Goal: Task Accomplishment & Management: Complete application form

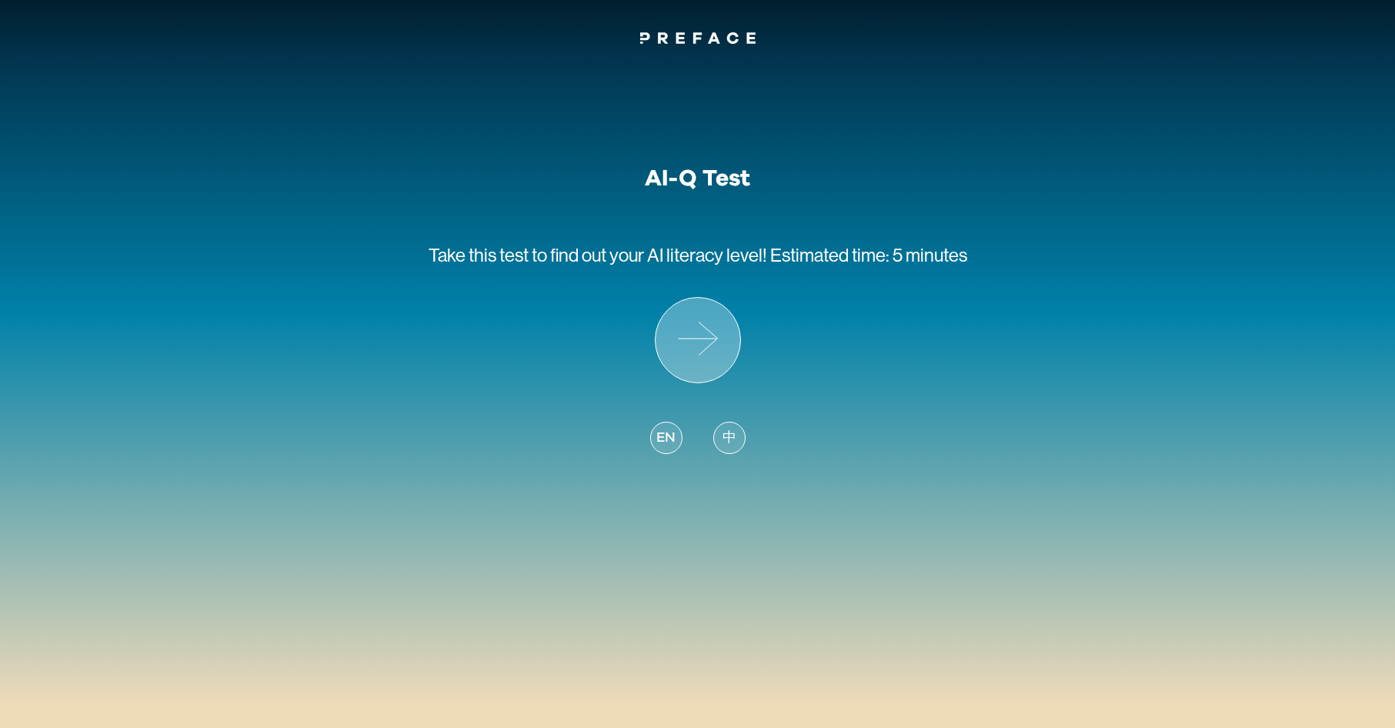
click at [708, 348] on icon at bounding box center [698, 340] width 85 height 85
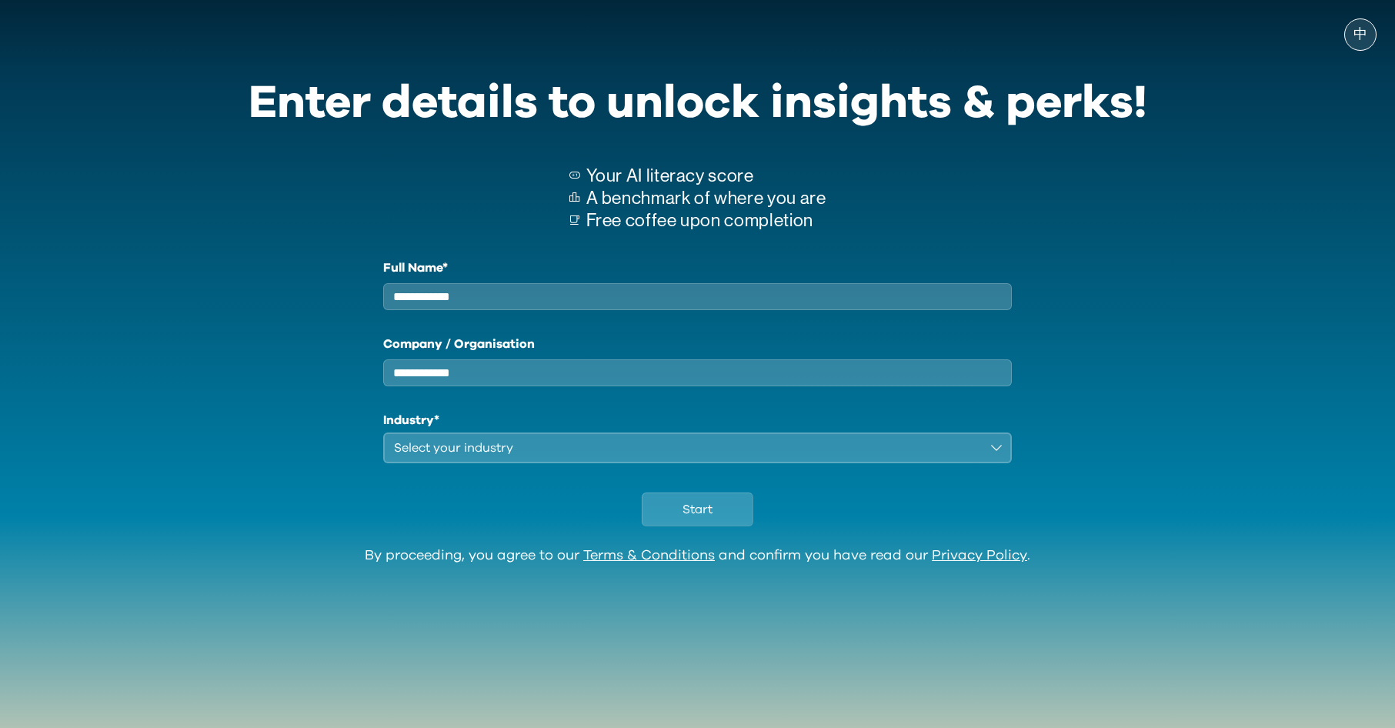
click at [848, 302] on input "Full Name*" at bounding box center [698, 296] width 630 height 27
type input "****"
click at [570, 444] on div "Industry* Select your industry" at bounding box center [698, 437] width 630 height 52
click at [574, 452] on div "Select your industry" at bounding box center [687, 448] width 586 height 18
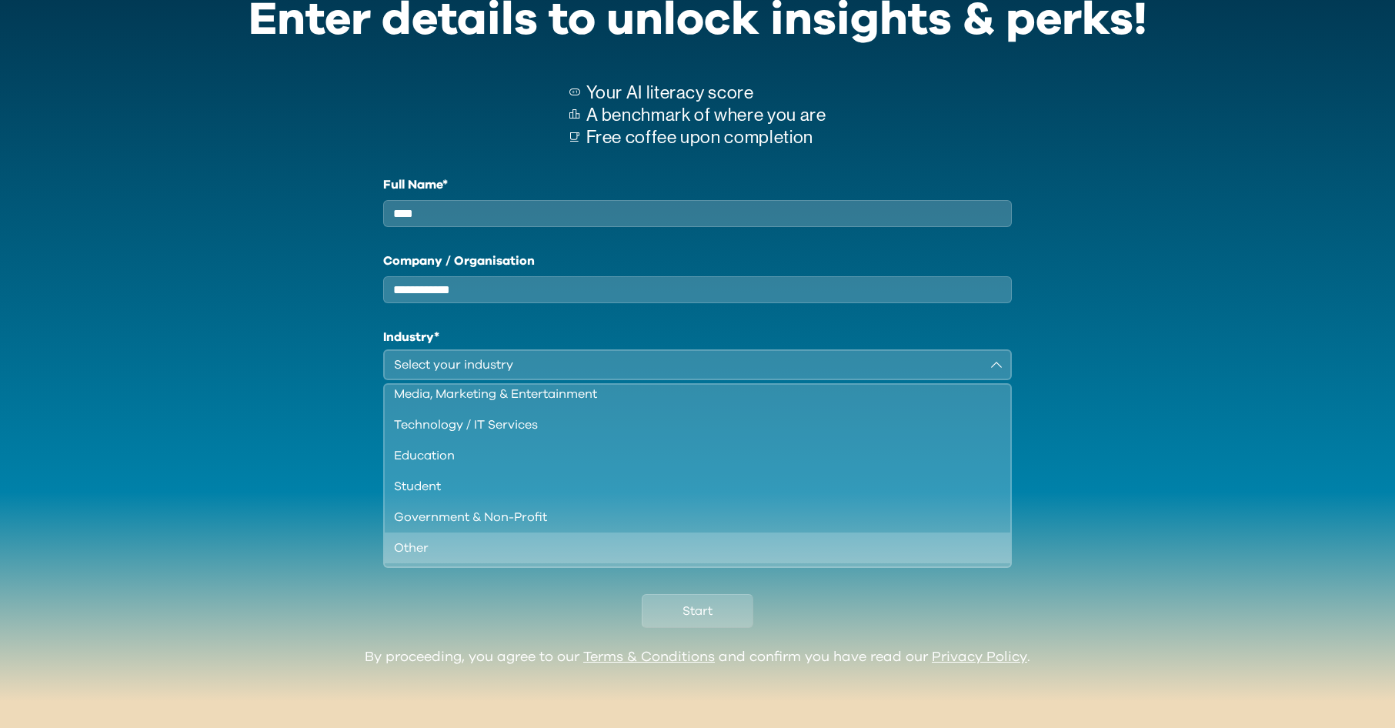
scroll to position [95, 0]
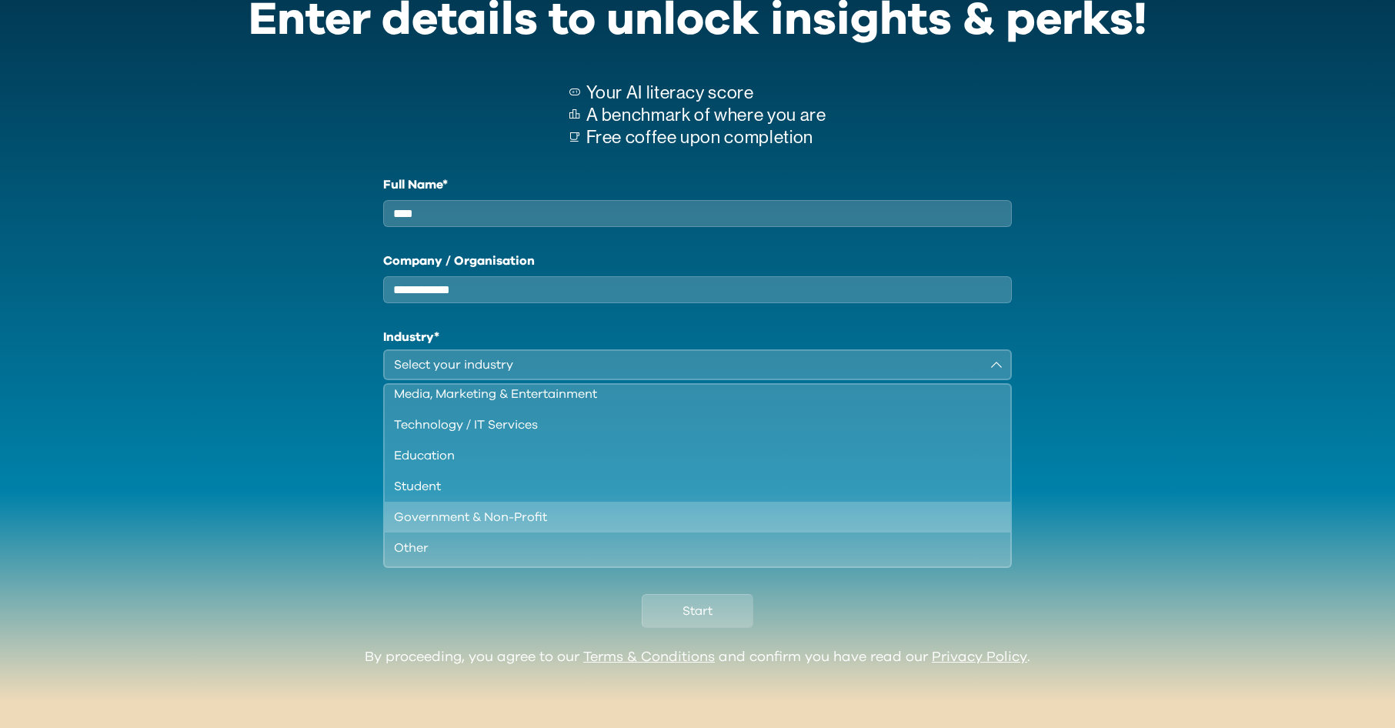
click at [670, 512] on div "Government & Non-Profit" at bounding box center [689, 517] width 590 height 18
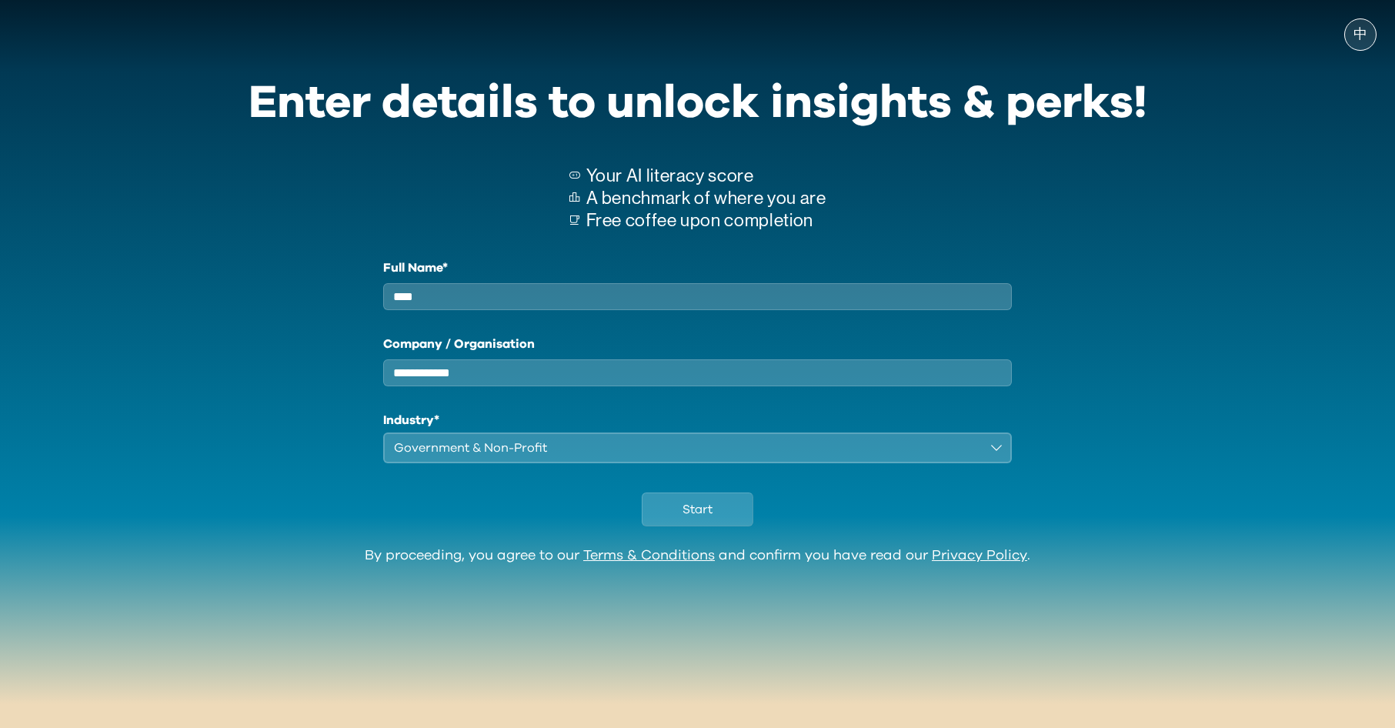
scroll to position [0, 0]
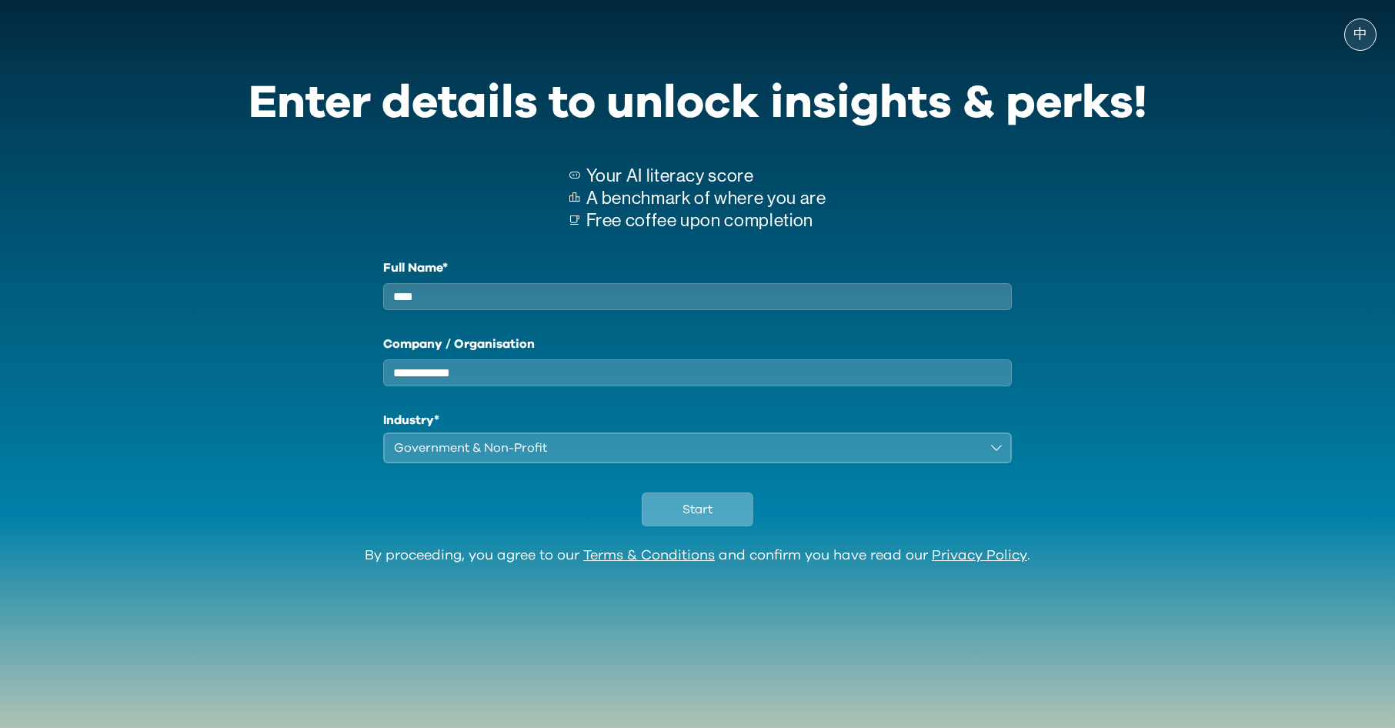
click at [702, 519] on span "Start" at bounding box center [698, 509] width 30 height 18
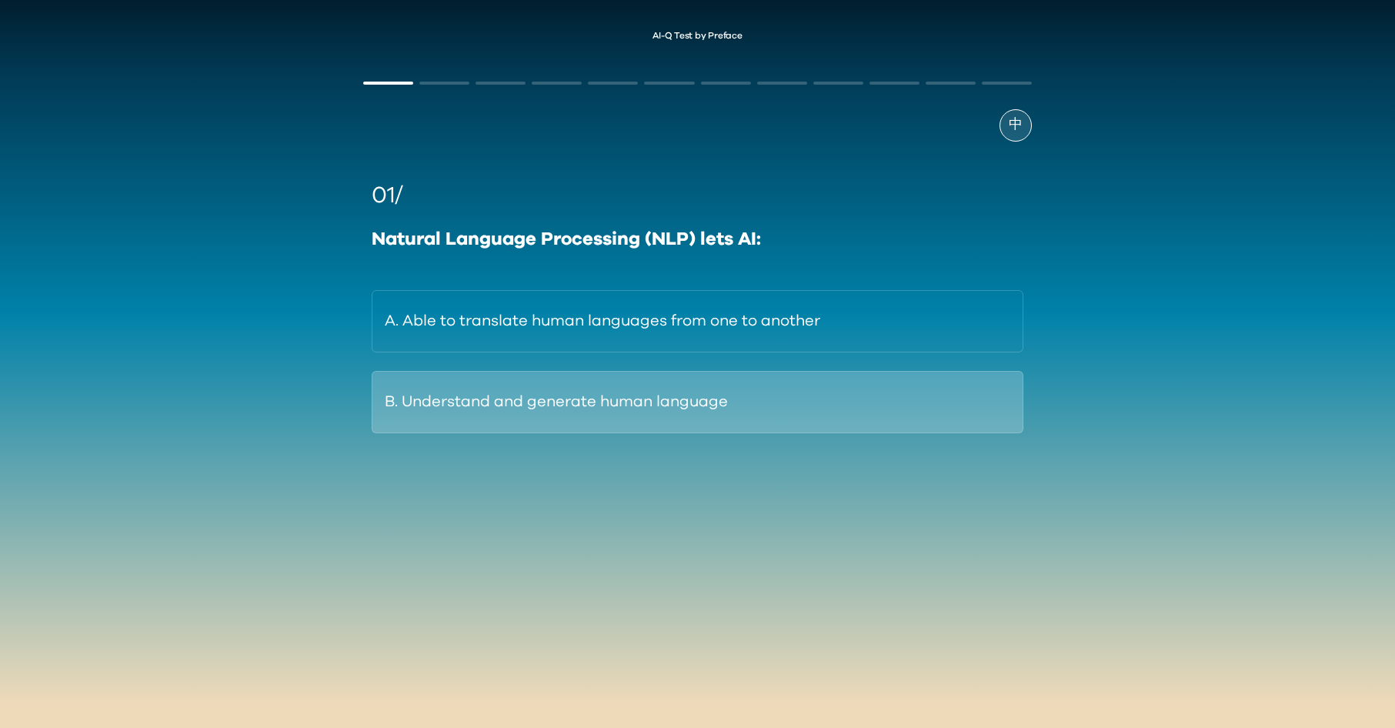
click at [556, 415] on button "B. Understand and generate human language" at bounding box center [697, 402] width 651 height 62
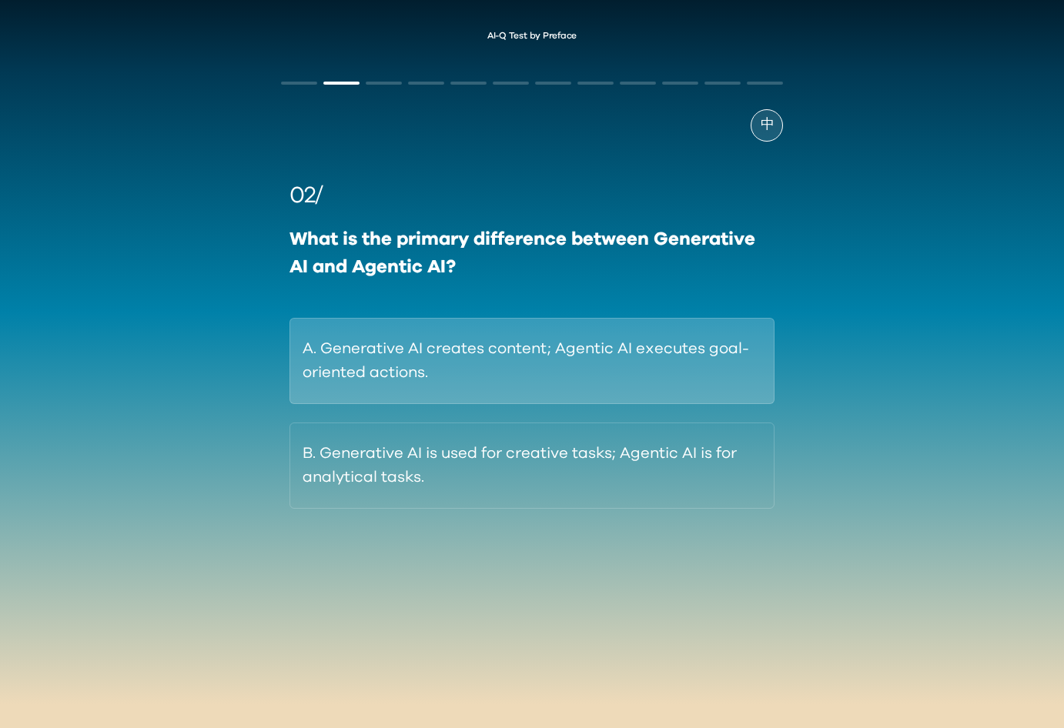
click at [602, 377] on button "A. Generative AI creates content; Agentic AI executes goal-oriented actions." at bounding box center [532, 361] width 486 height 86
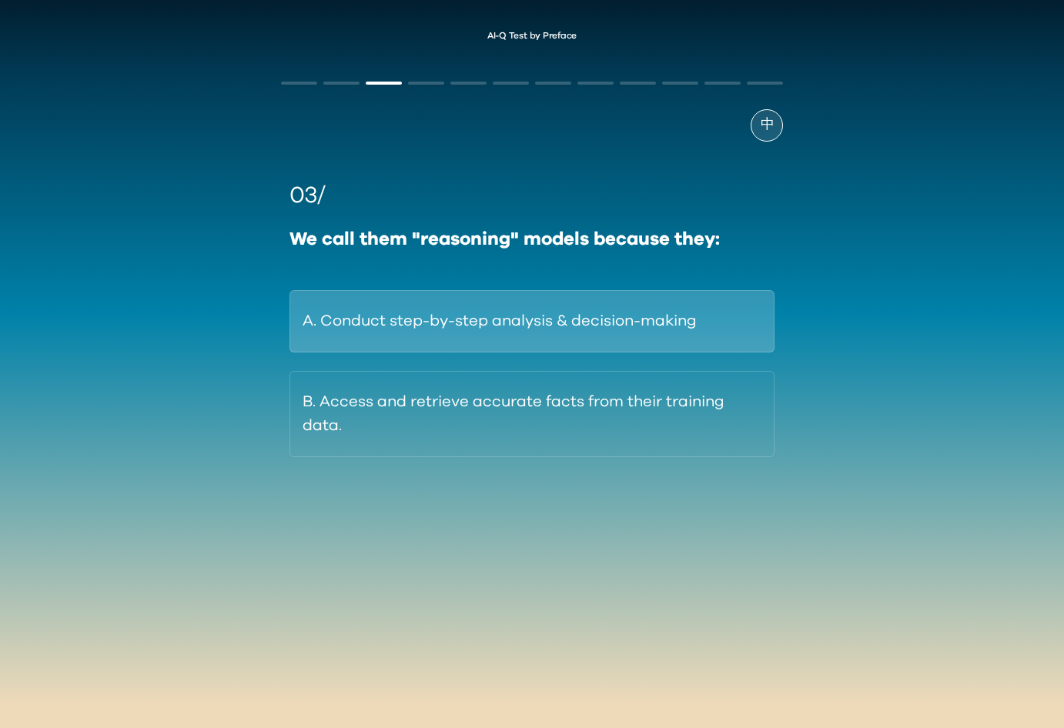
click at [606, 327] on button "A. Conduct step-by-step analysis & decision-making" at bounding box center [532, 321] width 486 height 62
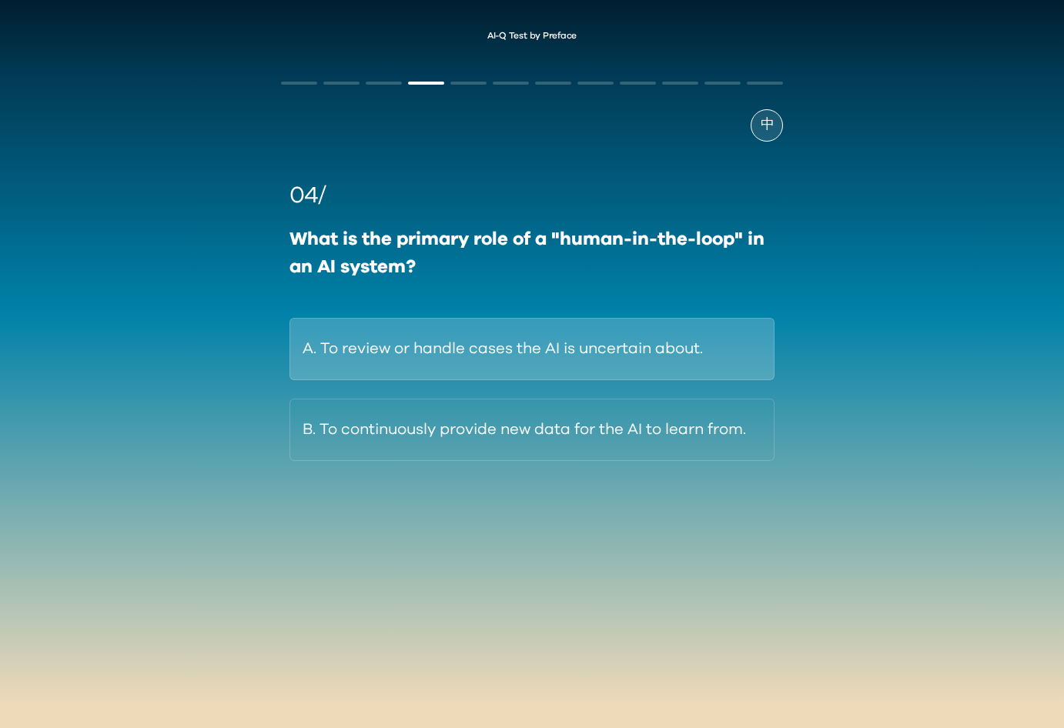
click at [588, 340] on button "A. To review or handle cases the AI is uncertain about." at bounding box center [532, 349] width 486 height 62
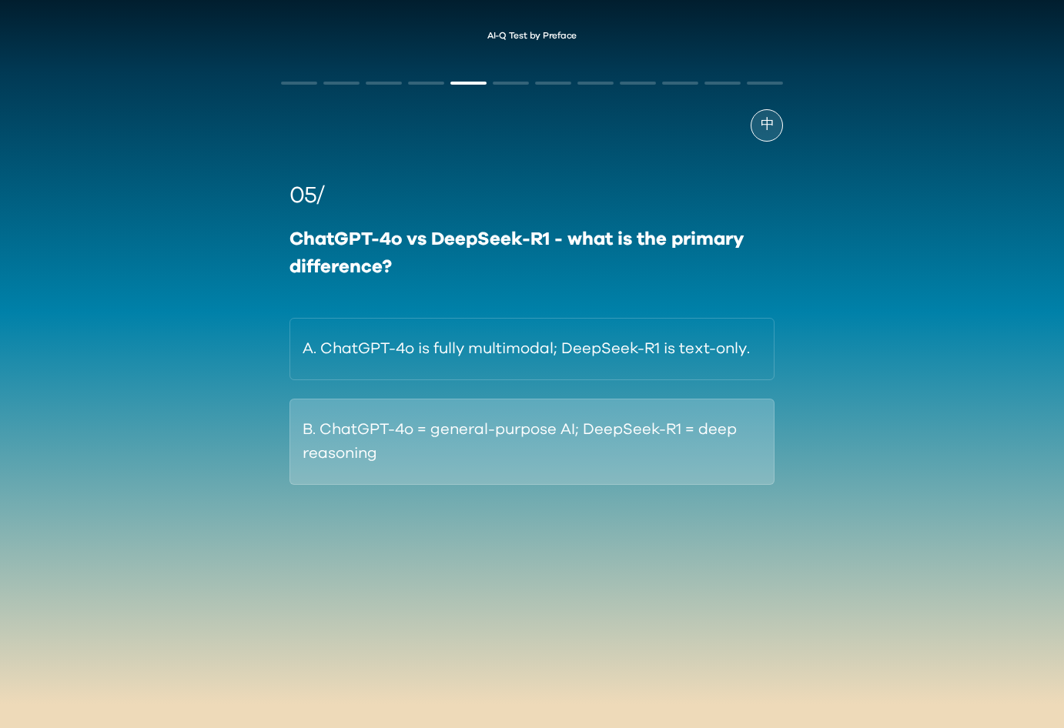
click at [461, 452] on button "B. ChatGPT-4o = general-purpose AI; DeepSeek-R1 = deep reasoning" at bounding box center [532, 442] width 486 height 86
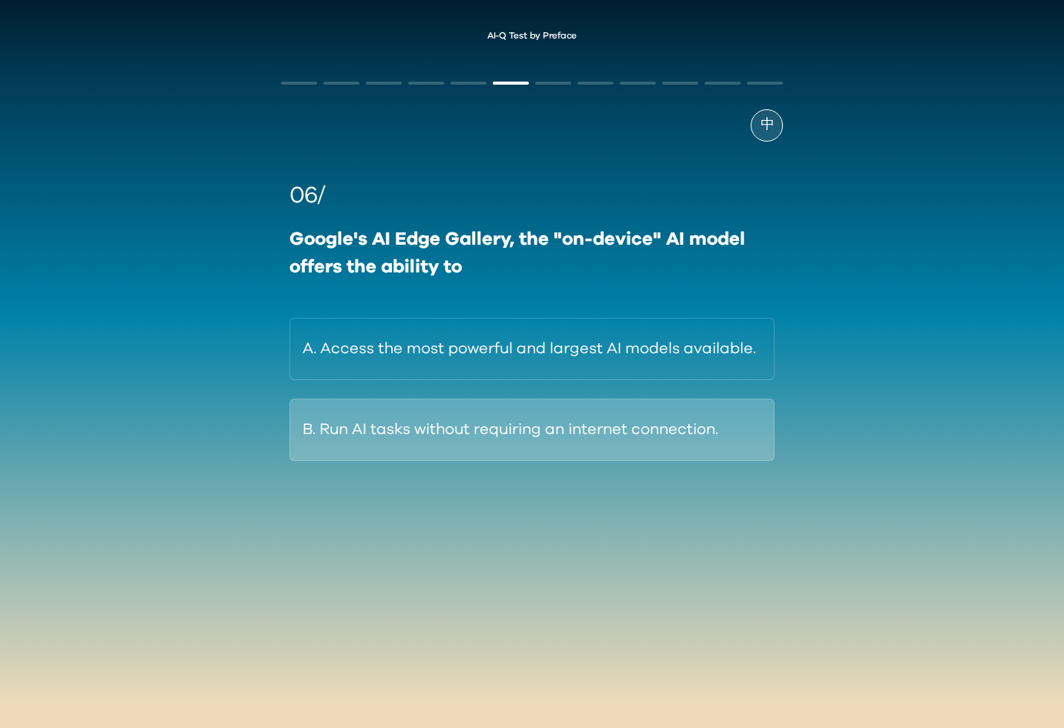
click at [605, 436] on button "B. Run AI tasks without requiring an internet connection." at bounding box center [532, 430] width 486 height 62
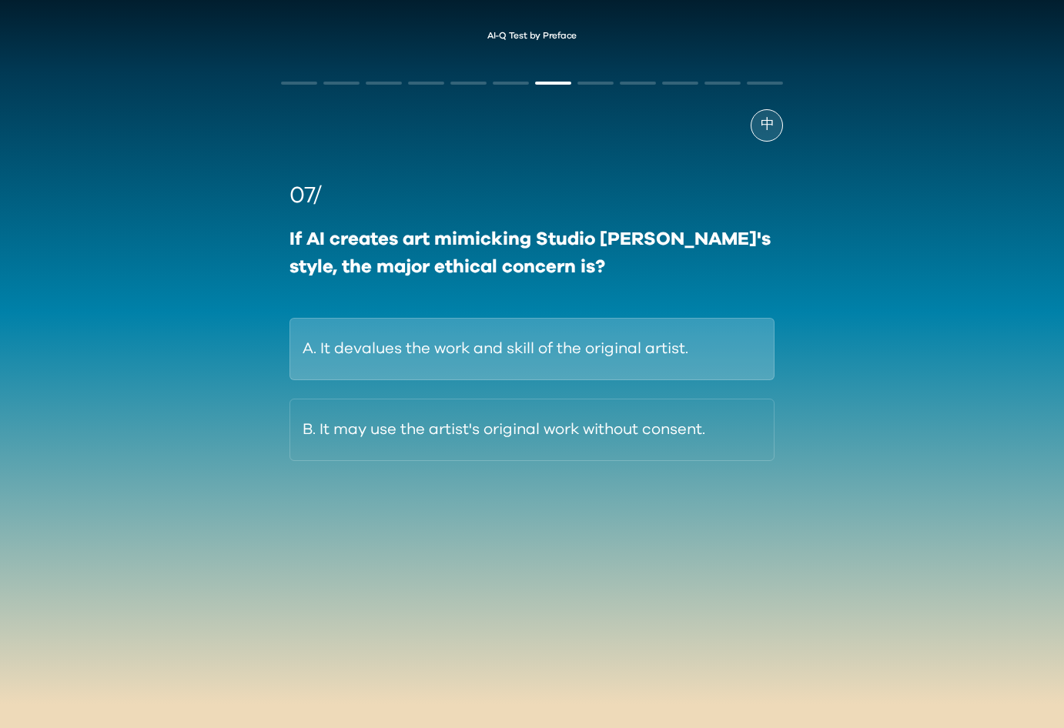
click at [625, 353] on button "A. It devalues the work and skill of the original artist." at bounding box center [532, 349] width 486 height 62
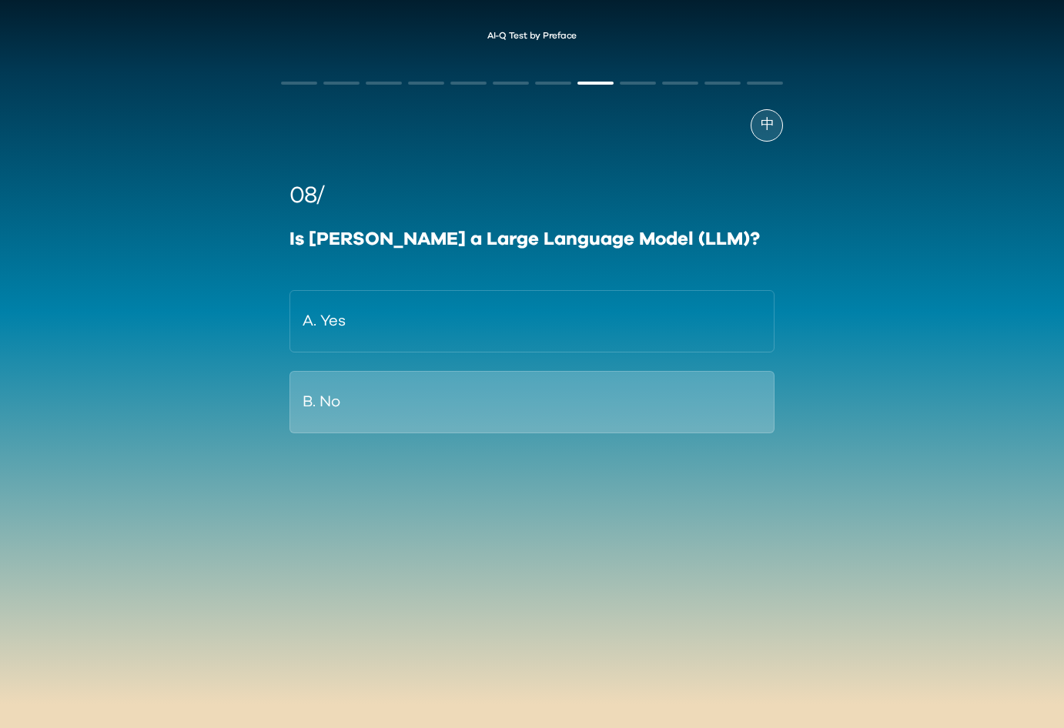
click at [429, 382] on button "B. No" at bounding box center [532, 402] width 486 height 62
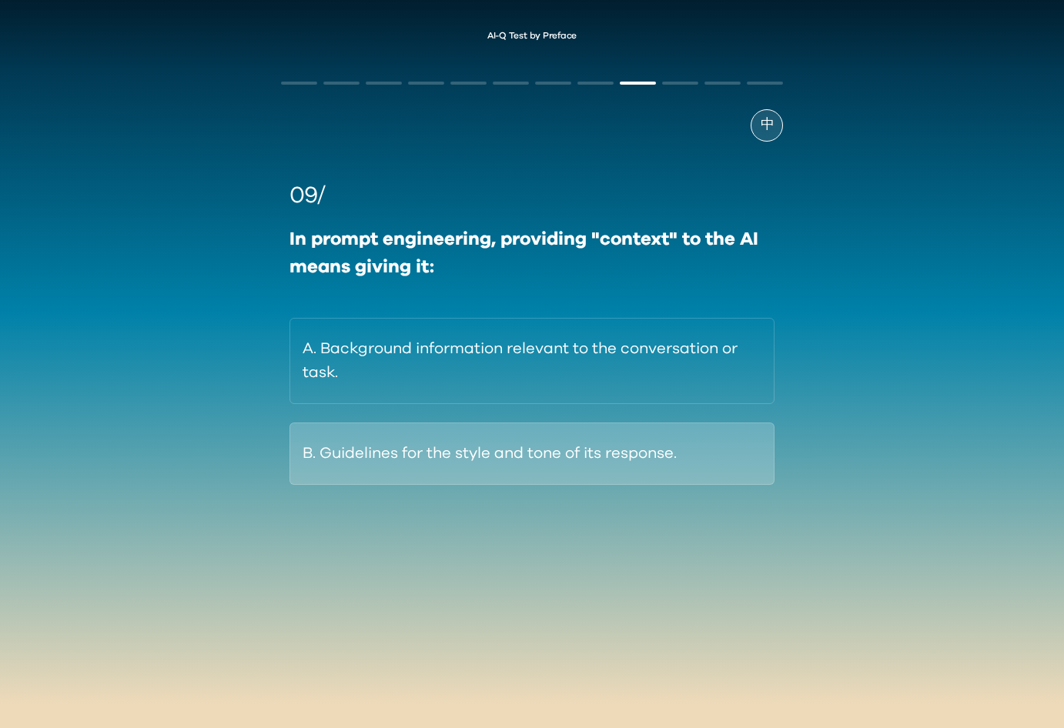
click at [650, 471] on button "B. Guidelines for the style and tone of its response." at bounding box center [532, 454] width 486 height 62
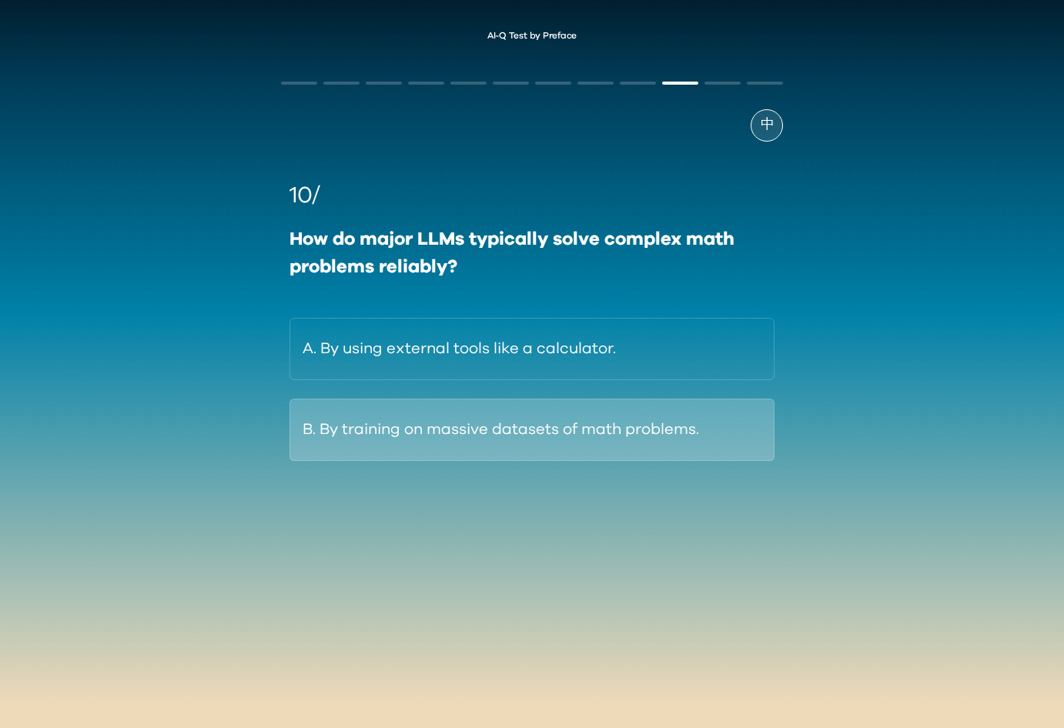
click at [562, 445] on button "B. By training on massive datasets of math problems." at bounding box center [532, 430] width 486 height 62
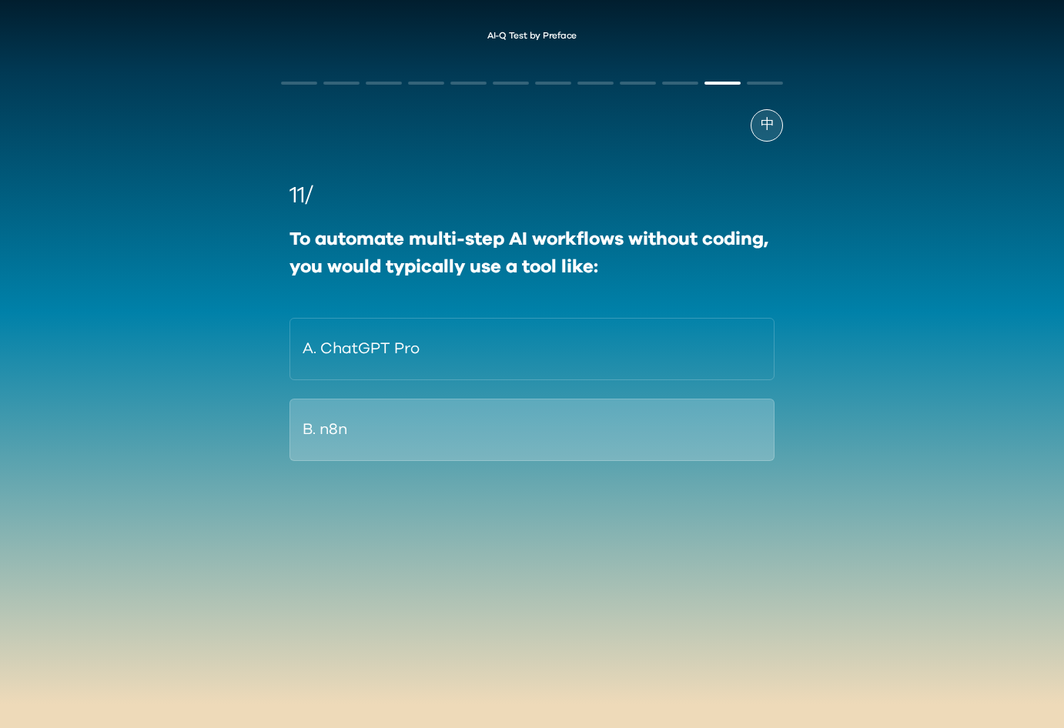
click at [562, 440] on button "B. n8n" at bounding box center [532, 430] width 486 height 62
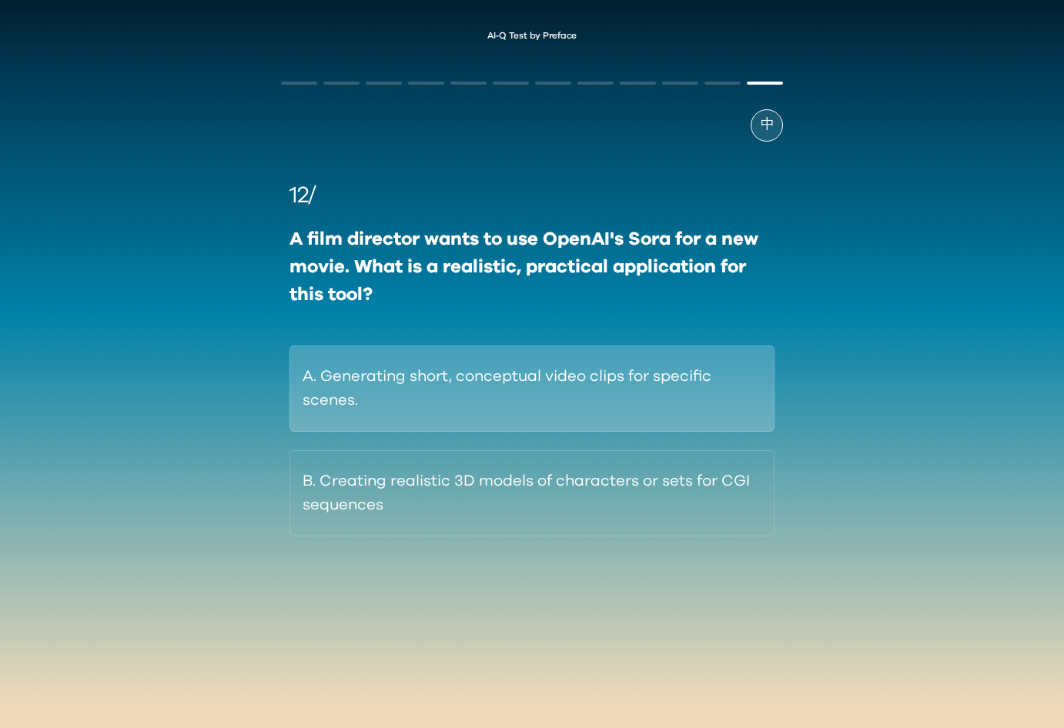
click at [643, 381] on button "A. Generating short, conceptual video clips for specific scenes." at bounding box center [532, 389] width 486 height 86
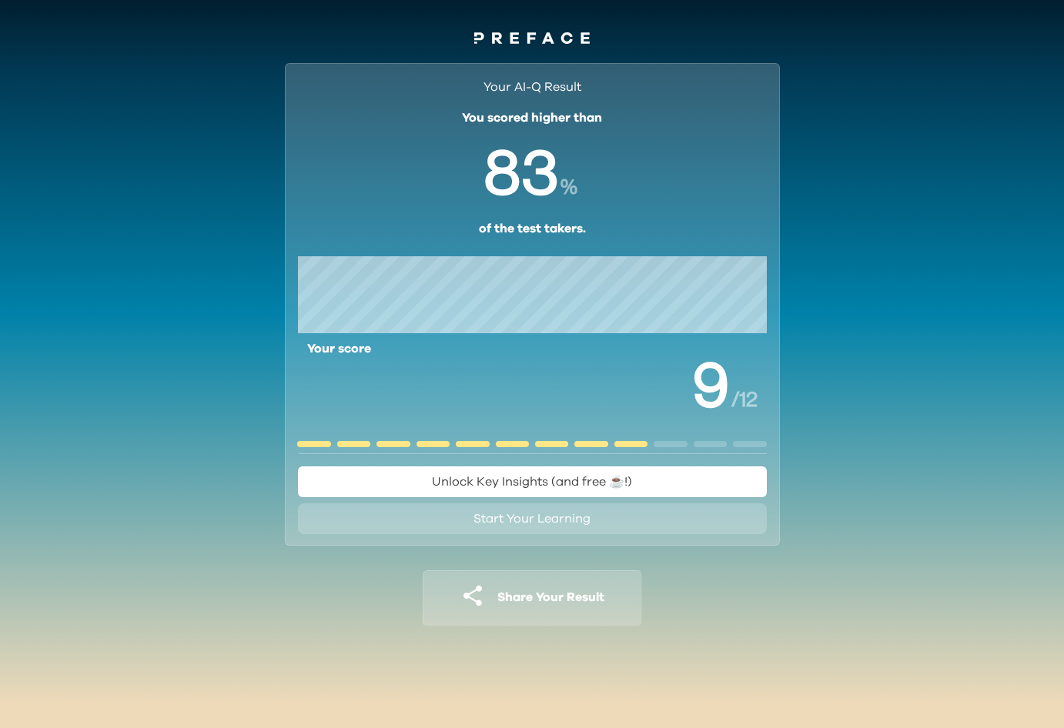
click at [589, 482] on span "Unlock Key Insights (and free ☕️!)" at bounding box center [532, 482] width 200 height 12
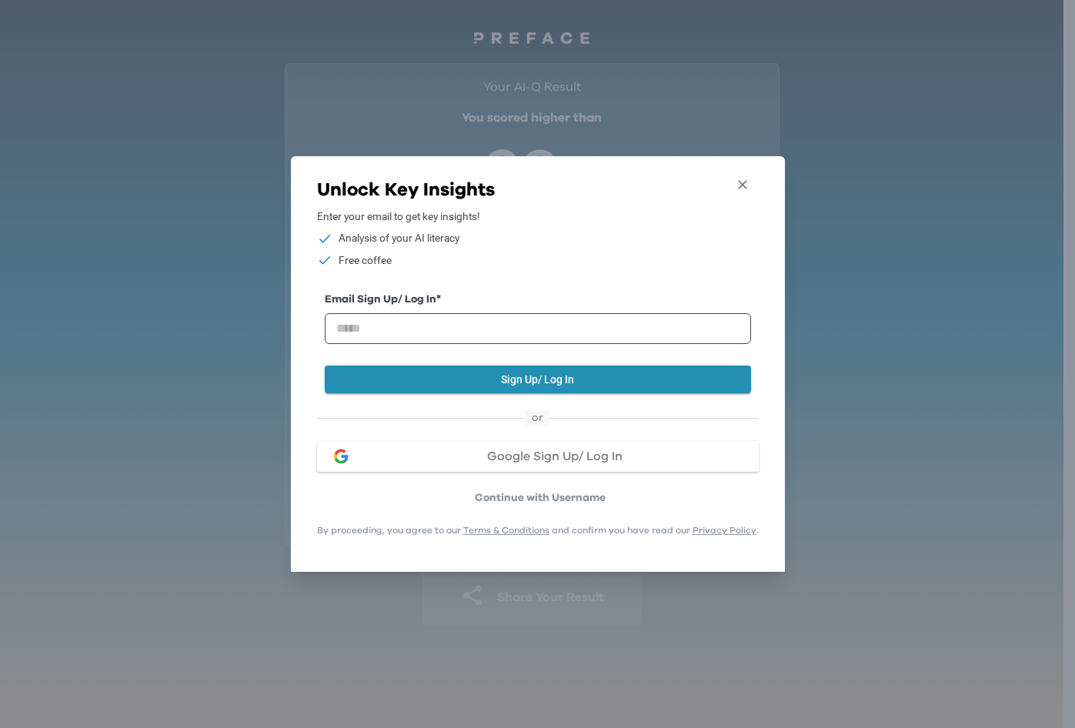
click at [748, 177] on icon "button" at bounding box center [743, 185] width 16 height 16
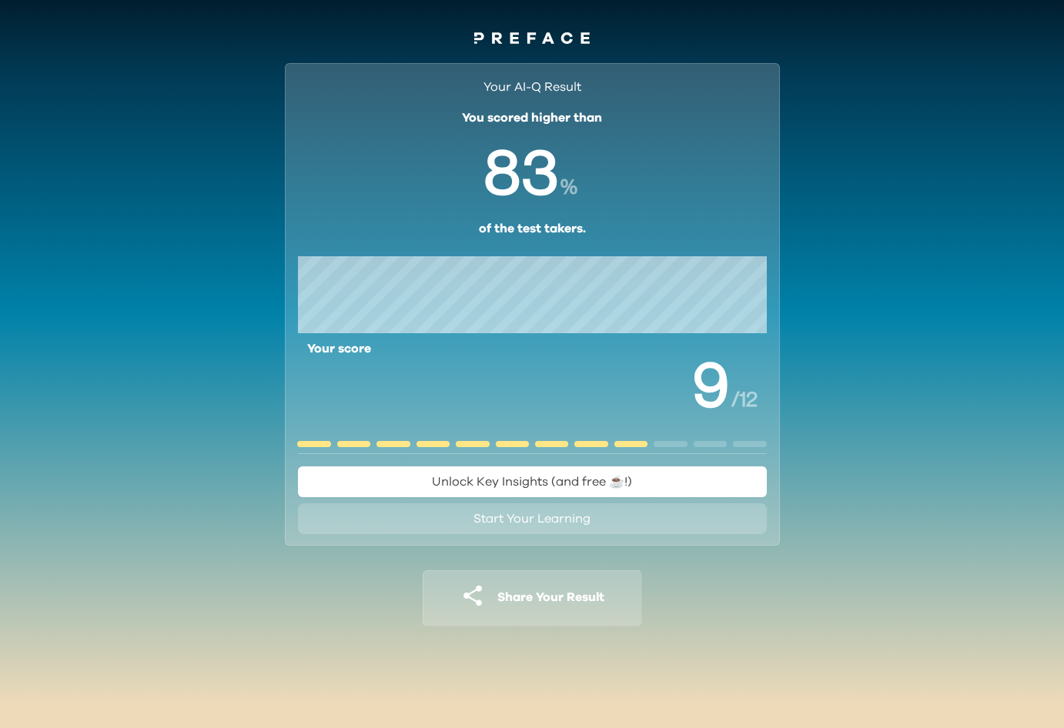
click at [629, 487] on span "Unlock Key Insights (and free ☕️!)" at bounding box center [532, 482] width 200 height 12
